Goal: Task Accomplishment & Management: Use online tool/utility

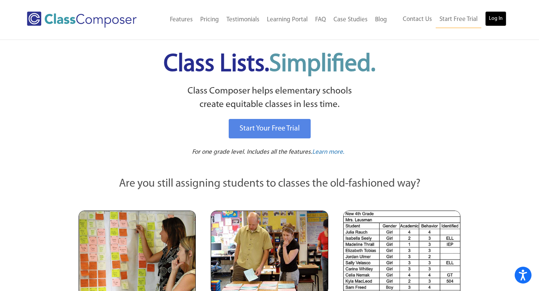
click at [497, 23] on link "Log In" at bounding box center [495, 18] width 21 height 15
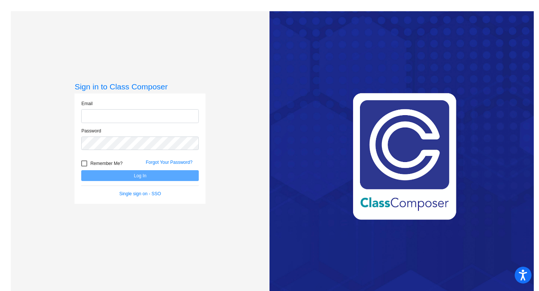
type input "bellis@chillicotheschools.org"
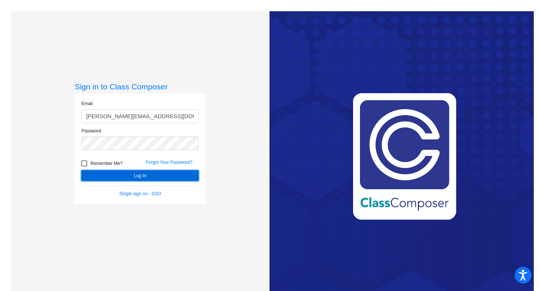
click at [149, 175] on button "Log In" at bounding box center [139, 175] width 117 height 11
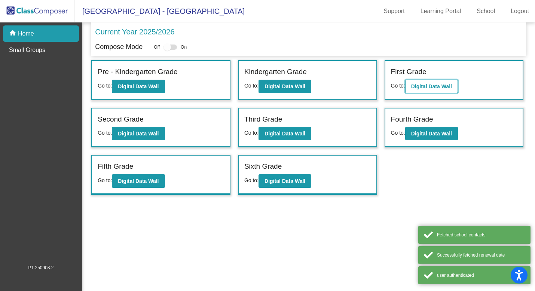
click at [434, 86] on b "Digital Data Wall" at bounding box center [431, 86] width 41 height 6
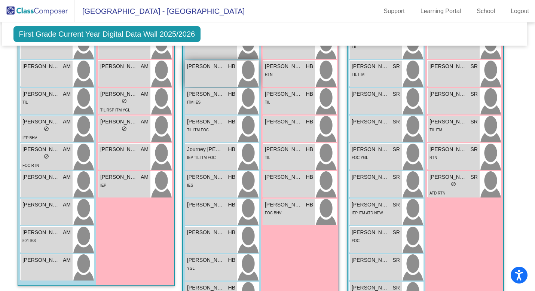
scroll to position [630, 3]
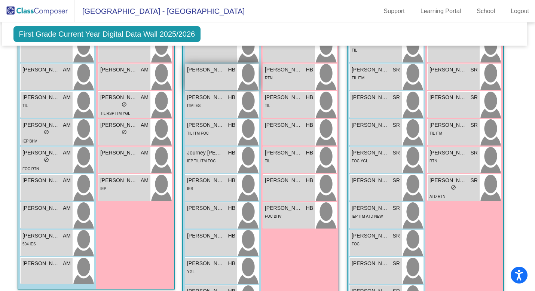
click at [206, 162] on div "IEP TIL ITM FOC" at bounding box center [201, 161] width 29 height 8
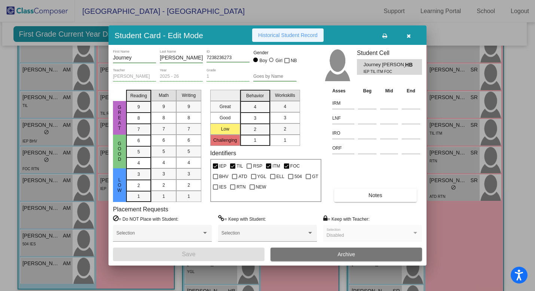
click at [281, 40] on button "Historical Student Record" at bounding box center [287, 34] width 71 height 13
